Goal: Task Accomplishment & Management: Manage account settings

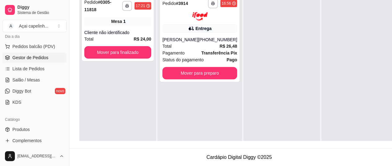
scroll to position [75, 0]
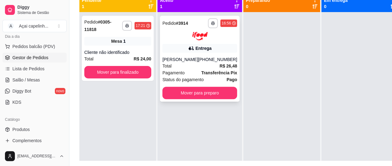
click at [210, 64] on div "Total R$ 26,48" at bounding box center [199, 66] width 75 height 7
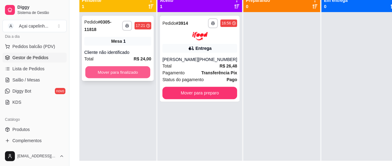
click at [112, 69] on button "Mover para finalizado" at bounding box center [117, 72] width 65 height 12
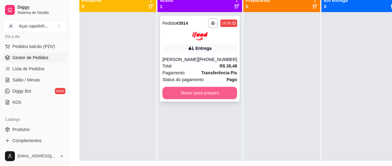
click at [191, 96] on button "Mover para preparo" at bounding box center [199, 93] width 75 height 12
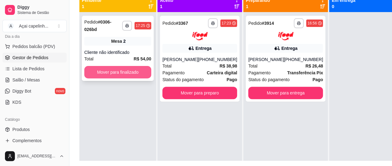
click at [100, 74] on button "Mover para finalizado" at bounding box center [117, 72] width 67 height 12
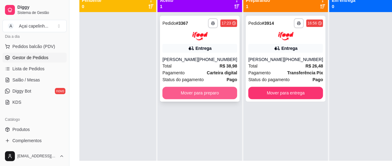
click at [202, 97] on button "Mover para preparo" at bounding box center [199, 93] width 75 height 12
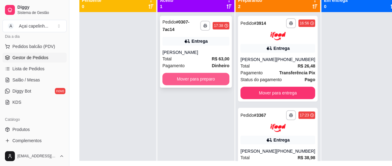
click at [194, 82] on button "Mover para preparo" at bounding box center [195, 79] width 67 height 12
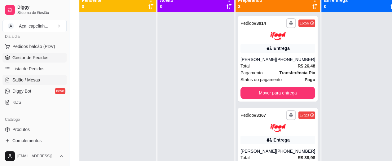
click at [31, 80] on span "Salão / Mesas" at bounding box center [26, 80] width 28 height 6
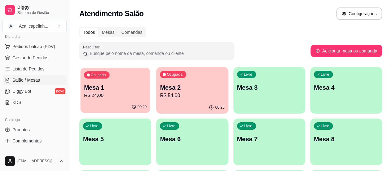
click at [106, 95] on p "R$ 24,00" at bounding box center [115, 95] width 63 height 7
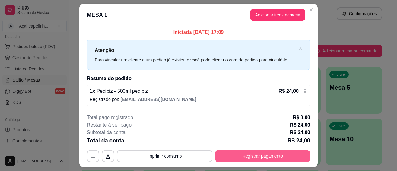
click at [269, 155] on button "Registrar pagamento" at bounding box center [262, 156] width 95 height 12
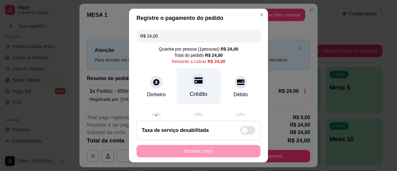
scroll to position [69, 0]
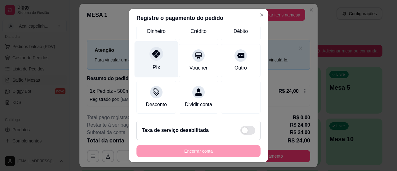
click at [163, 50] on div "Pix" at bounding box center [157, 59] width 44 height 36
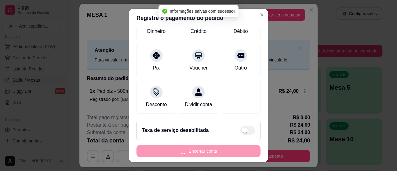
type input "R$ 0,00"
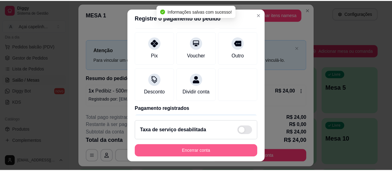
scroll to position [63, 0]
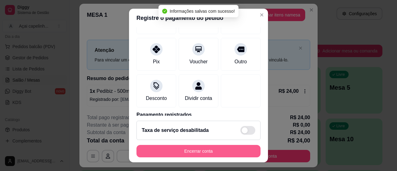
click at [199, 153] on button "Encerrar conta" at bounding box center [198, 151] width 124 height 12
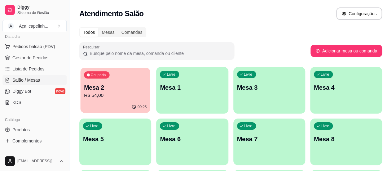
click at [84, 98] on p "R$ 54,00" at bounding box center [115, 95] width 63 height 7
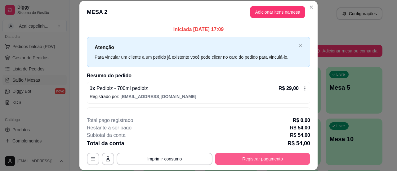
click at [253, 156] on button "Registrar pagamento" at bounding box center [262, 159] width 95 height 12
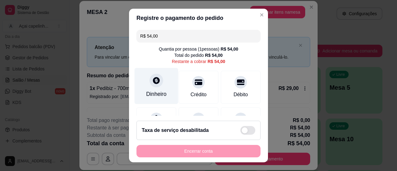
click at [163, 89] on div "Dinheiro" at bounding box center [157, 86] width 44 height 36
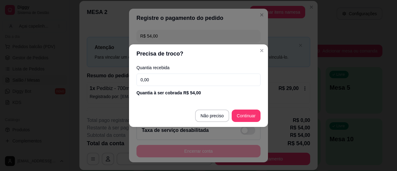
click at [184, 78] on input "0,00" at bounding box center [198, 79] width 124 height 12
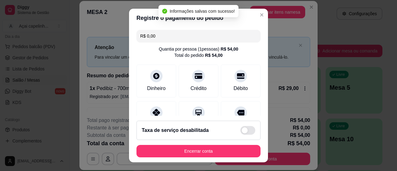
type input "R$ 0,00"
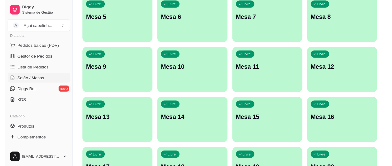
scroll to position [0, 0]
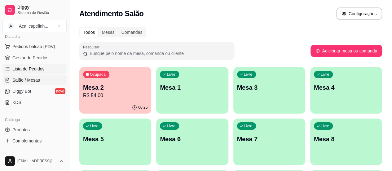
click at [42, 66] on span "Lista de Pedidos" at bounding box center [28, 69] width 32 height 6
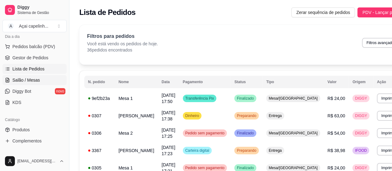
click at [22, 80] on span "Salão / Mesas" at bounding box center [26, 80] width 28 height 6
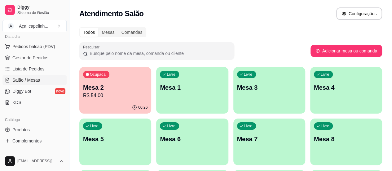
click at [106, 92] on p "R$ 54,00" at bounding box center [115, 95] width 64 height 7
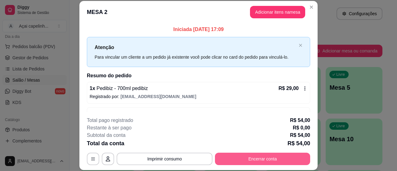
click at [254, 162] on button "Encerrar conta" at bounding box center [262, 159] width 95 height 12
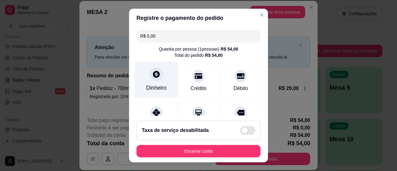
click at [151, 80] on div at bounding box center [156, 74] width 14 height 14
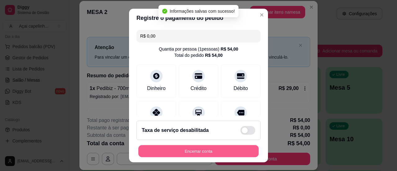
click at [201, 151] on button "Encerrar conta" at bounding box center [198, 151] width 120 height 12
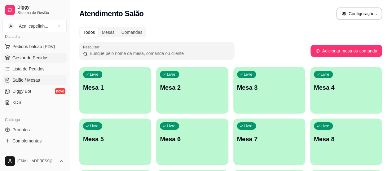
click at [46, 55] on span "Gestor de Pedidos" at bounding box center [30, 58] width 36 height 6
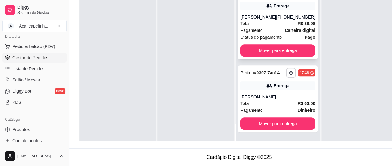
scroll to position [42, 0]
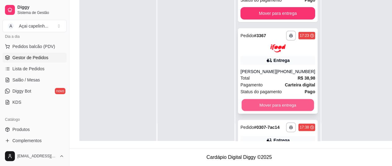
click at [255, 99] on button "Mover para entrega" at bounding box center [278, 105] width 73 height 12
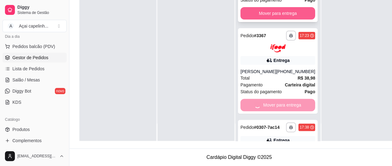
scroll to position [5, 0]
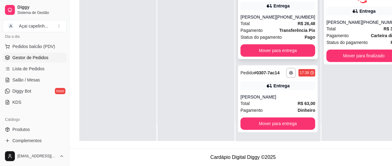
click at [282, 8] on div "**********" at bounding box center [278, 16] width 80 height 86
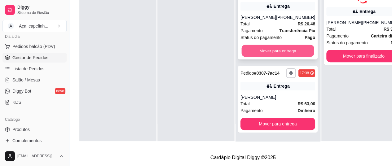
click at [275, 52] on button "Mover para entrega" at bounding box center [278, 51] width 73 height 12
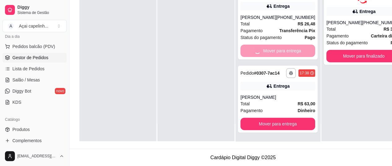
scroll to position [0, 0]
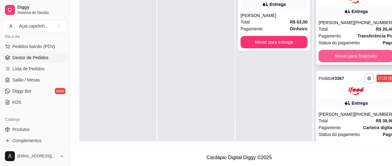
click at [343, 58] on button "Mover para finalizado" at bounding box center [356, 56] width 75 height 12
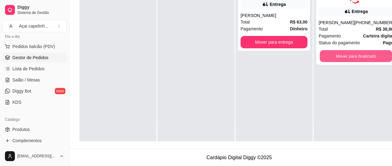
click at [343, 58] on button "Mover para finalizado" at bounding box center [356, 56] width 73 height 12
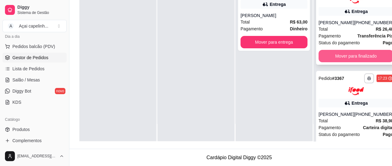
click at [338, 52] on button "Mover para finalizado" at bounding box center [356, 56] width 75 height 12
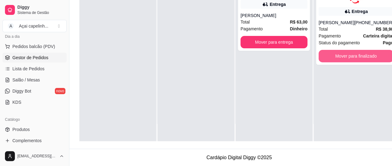
click at [338, 52] on button "Mover para finalizado" at bounding box center [356, 56] width 75 height 12
